Goal: Check status: Check status

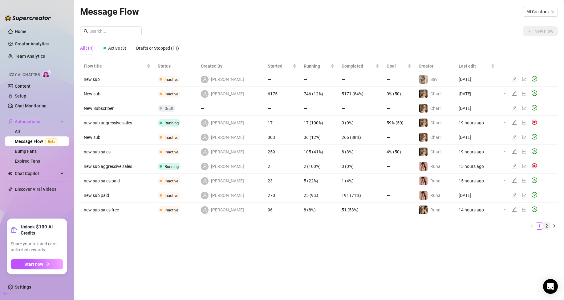
click at [269, 226] on link "2" at bounding box center [547, 225] width 7 height 7
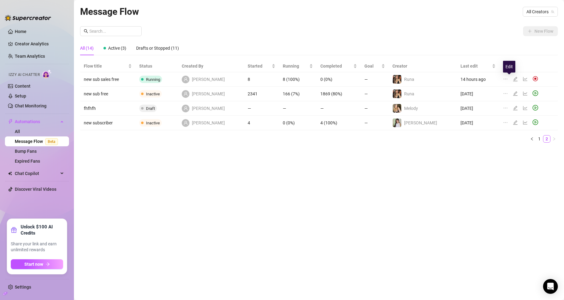
click at [269, 80] on icon "edit" at bounding box center [515, 78] width 5 height 5
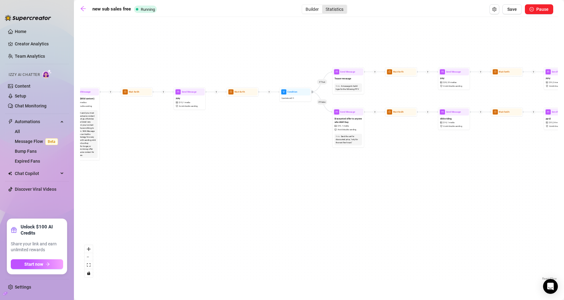
click at [269, 11] on div "Statistics" at bounding box center [334, 9] width 25 height 9
click at [269, 6] on input "Statistics" at bounding box center [324, 6] width 0 height 0
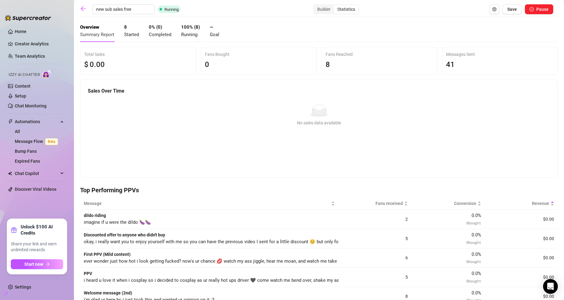
click at [84, 9] on icon "arrow-left" at bounding box center [83, 8] width 5 height 5
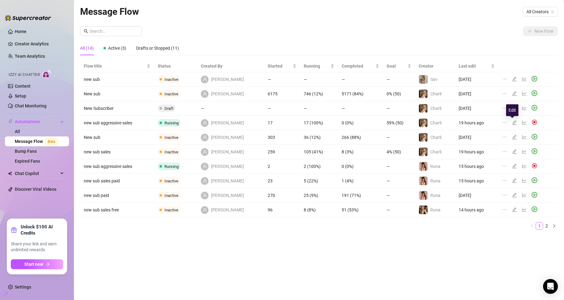
click at [269, 121] on icon "edit" at bounding box center [514, 122] width 5 height 5
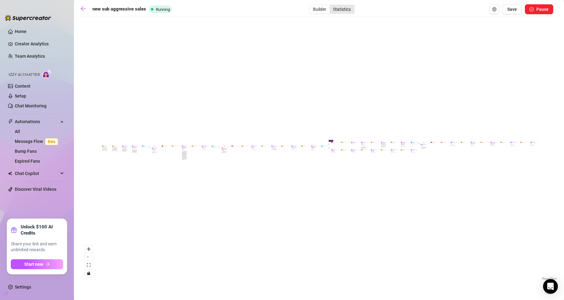
click at [269, 12] on div "Statistics" at bounding box center [342, 9] width 25 height 9
click at [269, 6] on input "Statistics" at bounding box center [331, 6] width 0 height 0
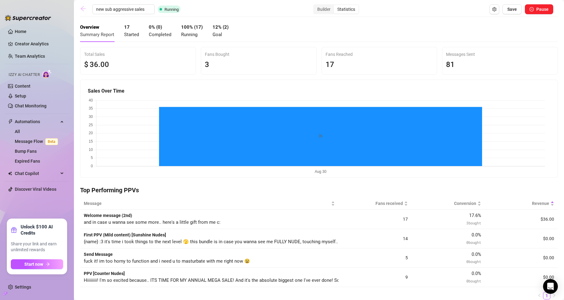
click at [85, 9] on icon "arrow-left" at bounding box center [83, 8] width 5 height 5
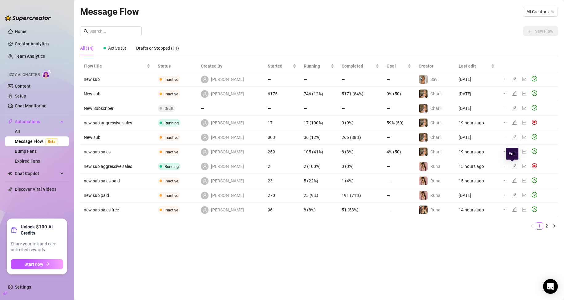
click at [269, 166] on icon "edit" at bounding box center [514, 166] width 4 height 4
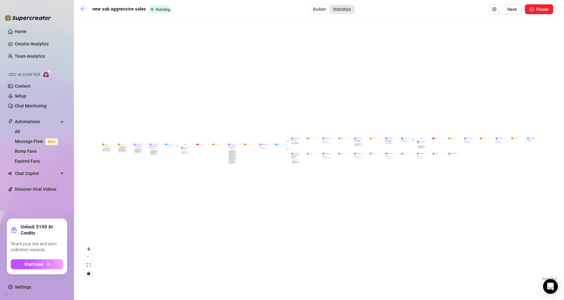
click at [269, 10] on div "Statistics" at bounding box center [342, 9] width 25 height 9
click at [269, 6] on input "Statistics" at bounding box center [331, 6] width 0 height 0
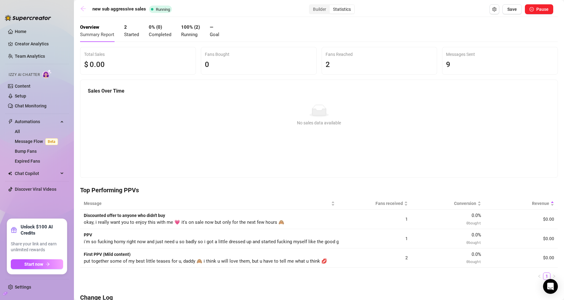
click at [85, 8] on icon "arrow-left" at bounding box center [83, 9] width 6 height 6
